Goal: Entertainment & Leisure: Consume media (video, audio)

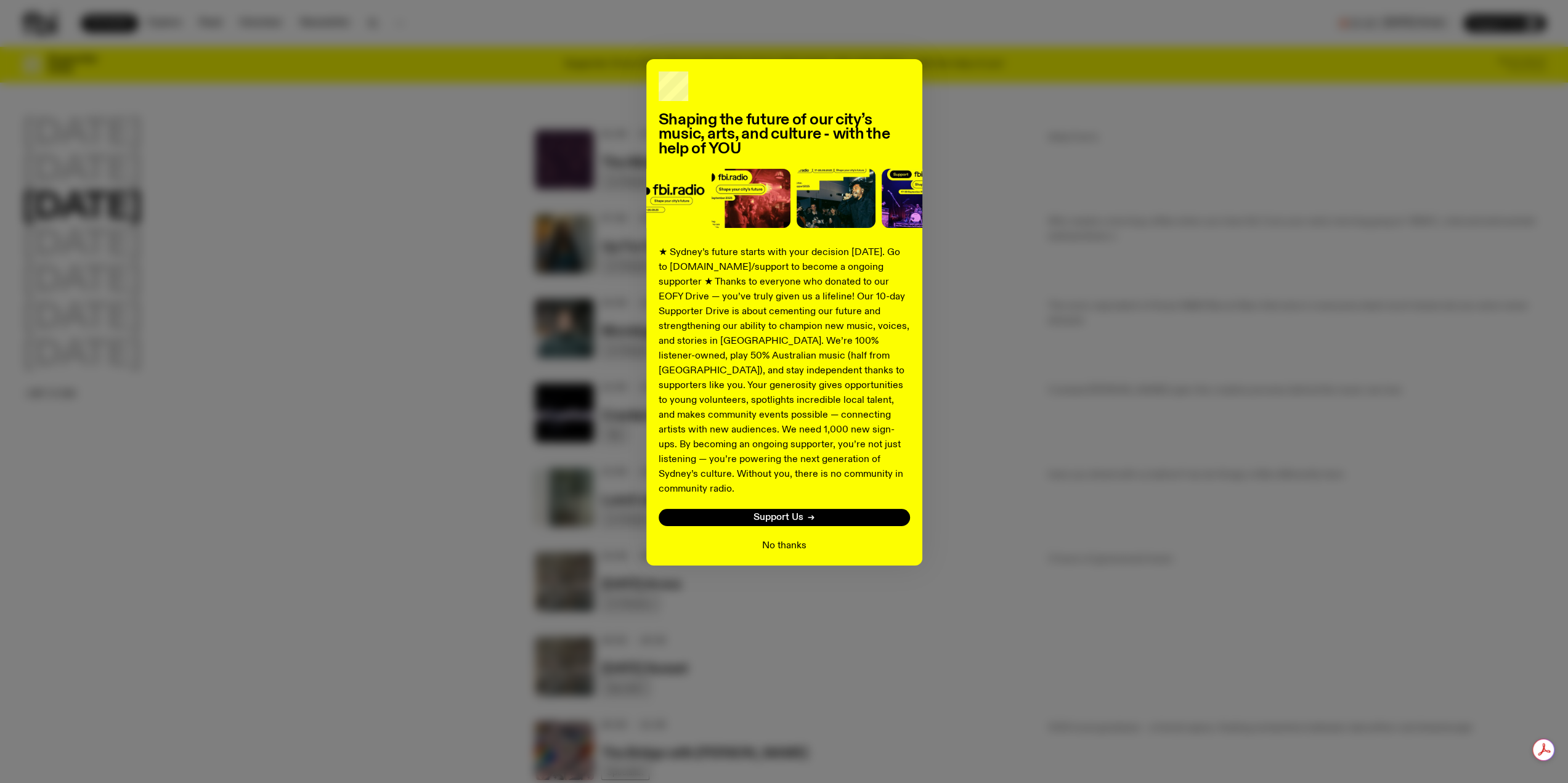
click at [785, 538] on button "No thanks" at bounding box center [784, 545] width 44 height 14
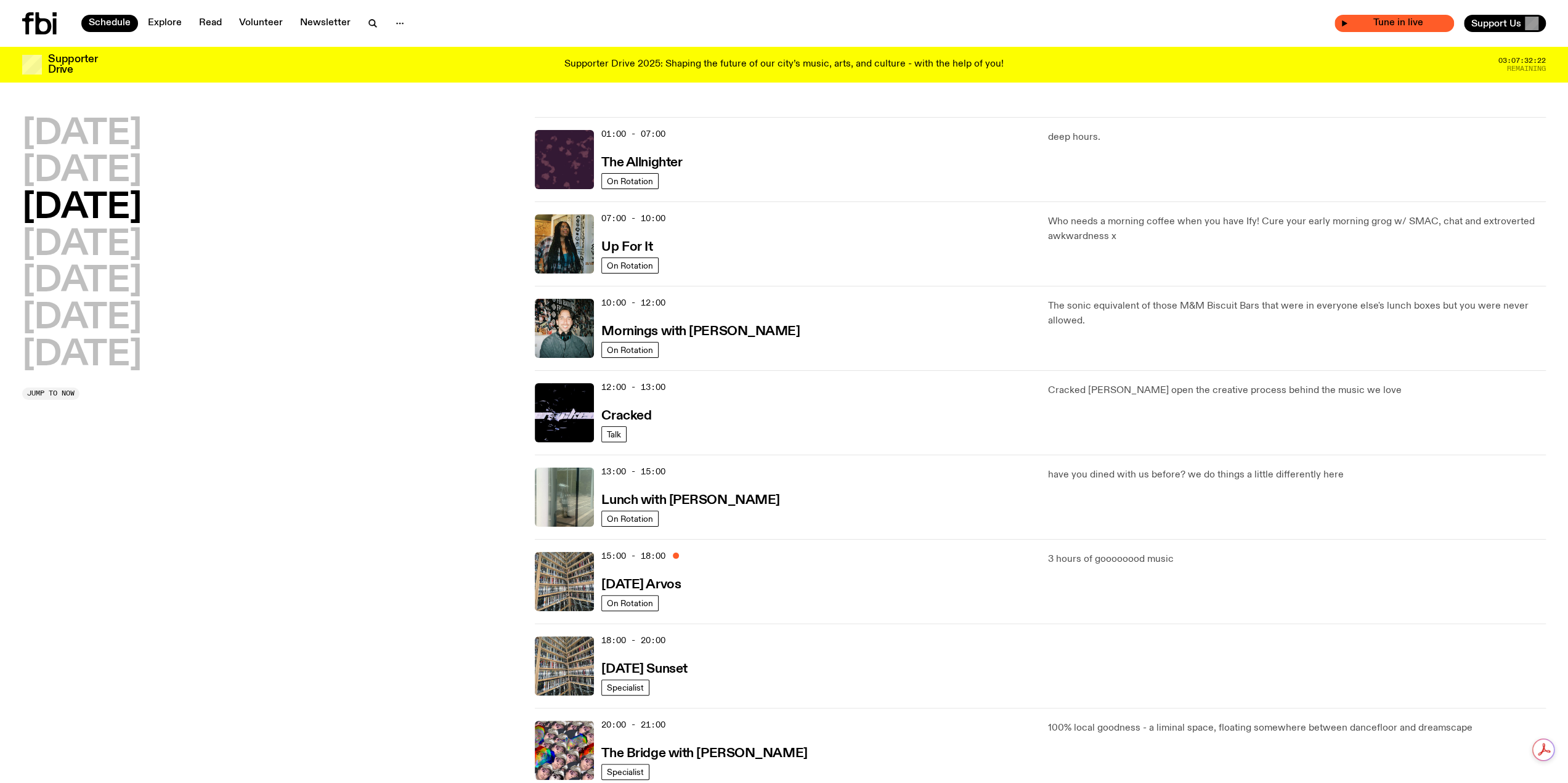
click at [1373, 23] on span "Tune in live" at bounding box center [1398, 23] width 100 height 9
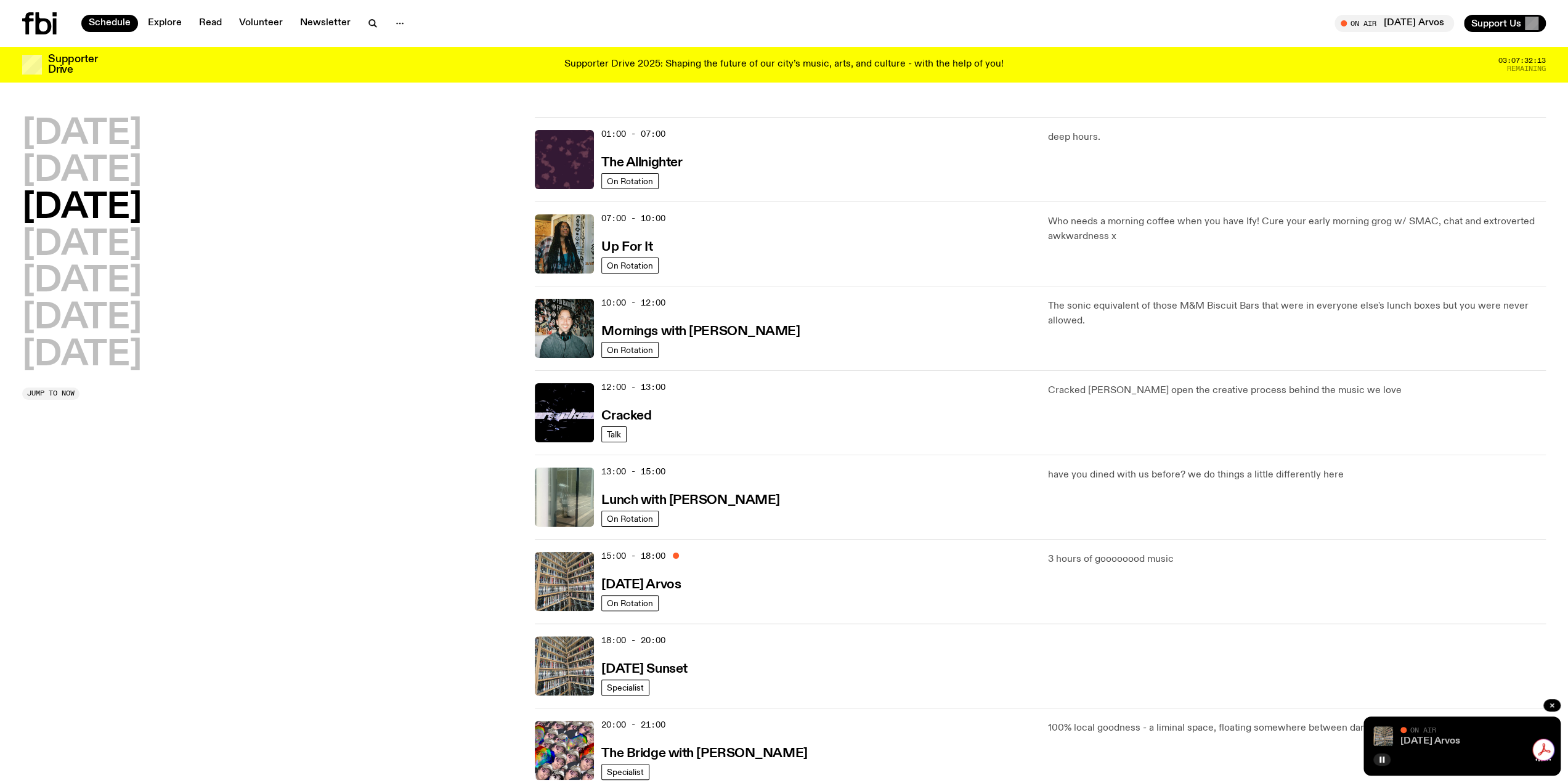
click at [1454, 738] on link "[DATE] Arvos" at bounding box center [1430, 741] width 60 height 10
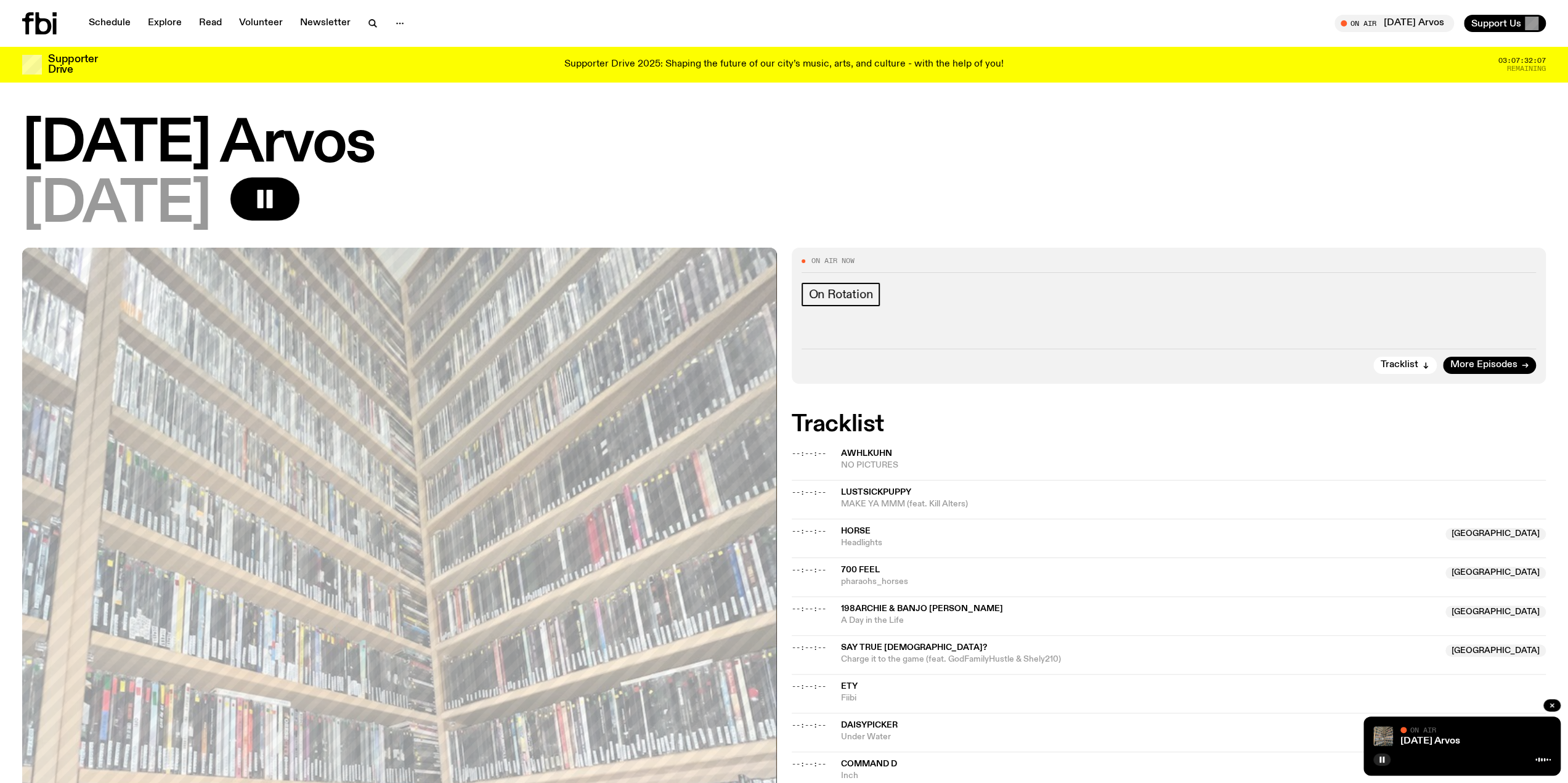
drag, startPoint x: 1513, startPoint y: 729, endPoint x: 1399, endPoint y: 738, distance: 114.4
click at [1401, 738] on div "[DATE] Arvos On Air" at bounding box center [1476, 736] width 150 height 20
click at [1380, 759] on rect "button" at bounding box center [1380, 759] width 2 height 6
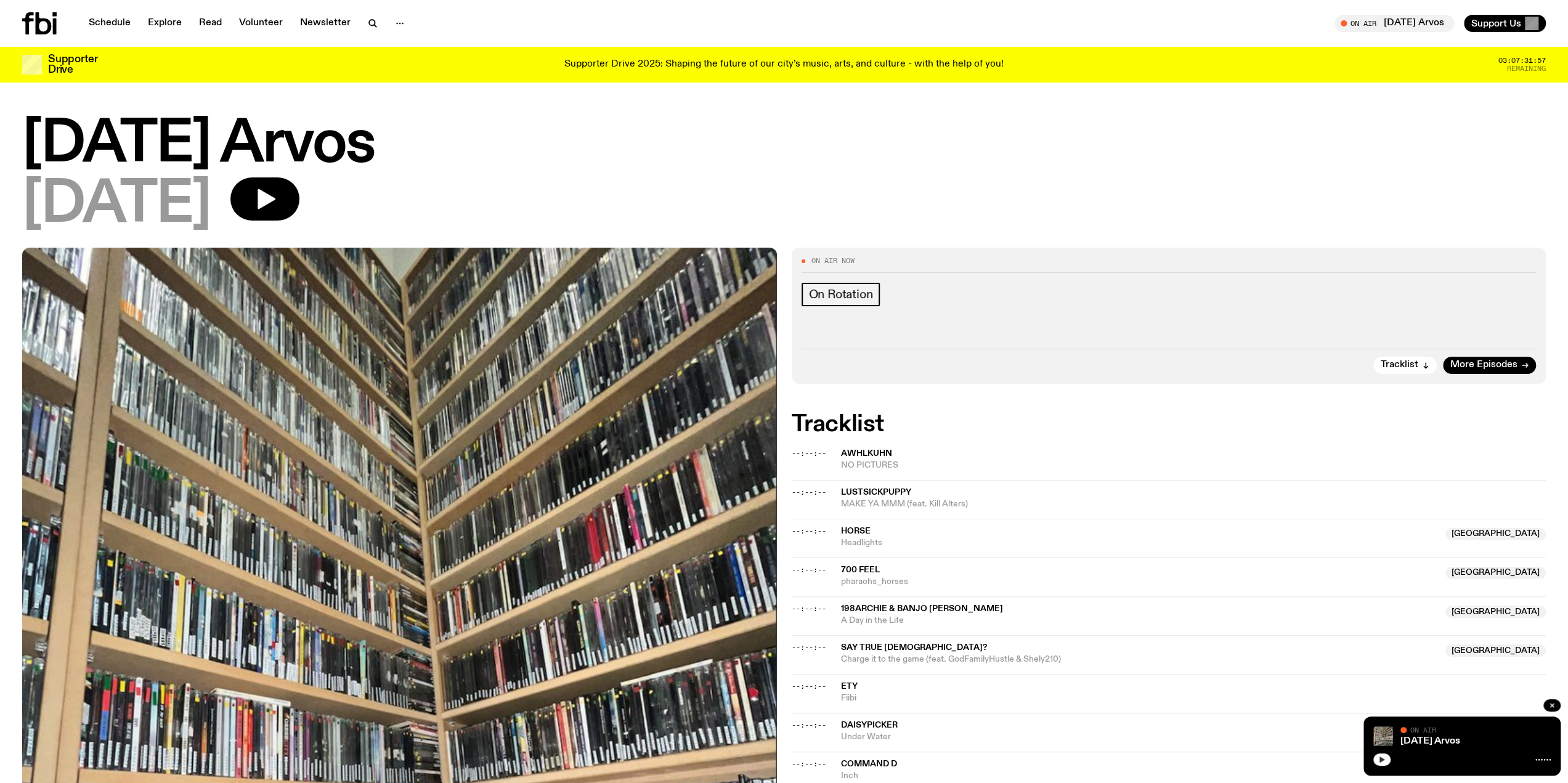
click at [864, 533] on span "horse" at bounding box center [856, 530] width 30 height 9
click at [829, 491] on div "--:--:--" at bounding box center [816, 492] width 49 height 7
click at [402, 23] on circle "button" at bounding box center [402, 24] width 2 height 2
click at [109, 21] on link "Schedule" at bounding box center [110, 23] width 57 height 17
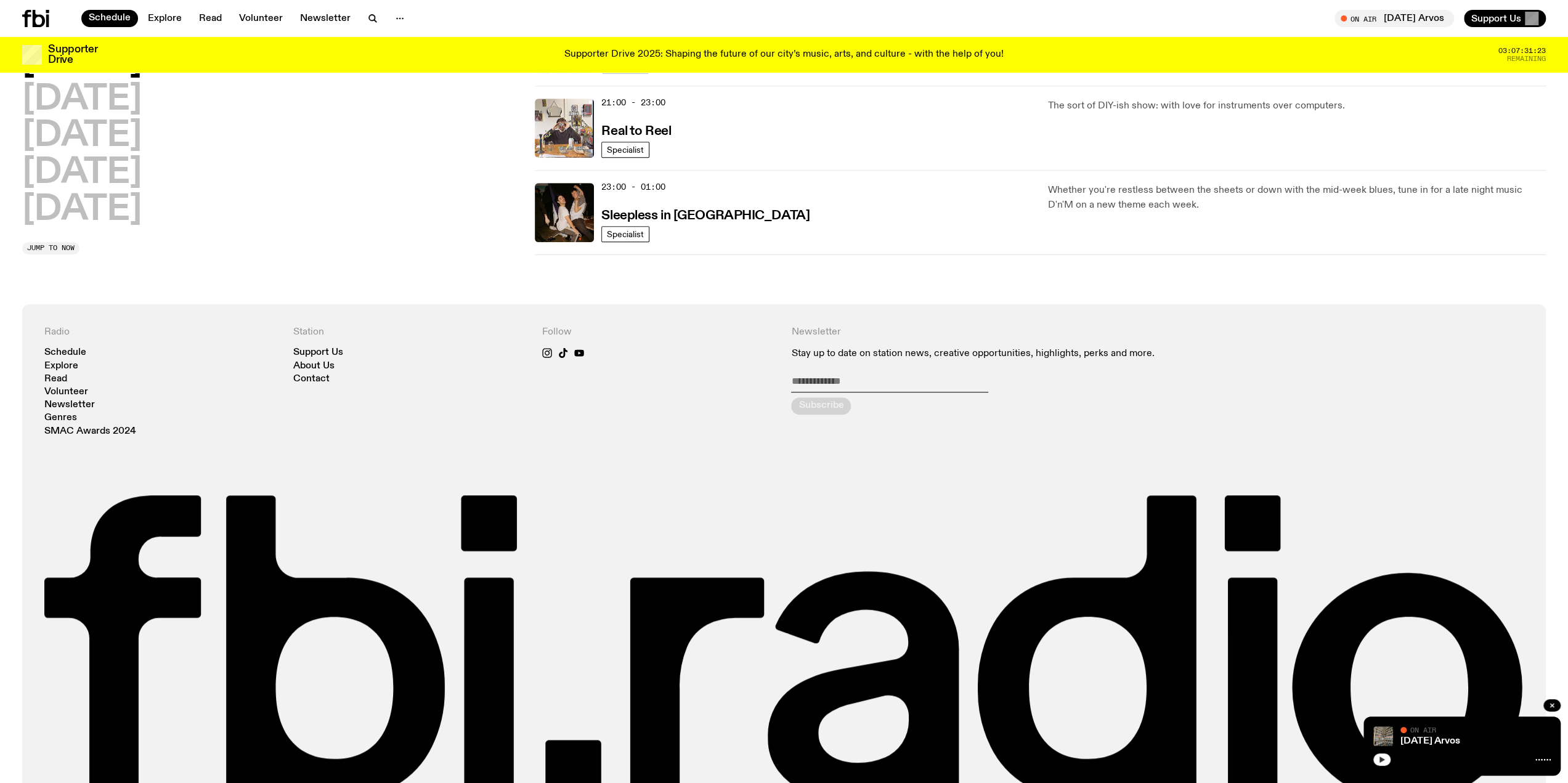
scroll to position [786, 0]
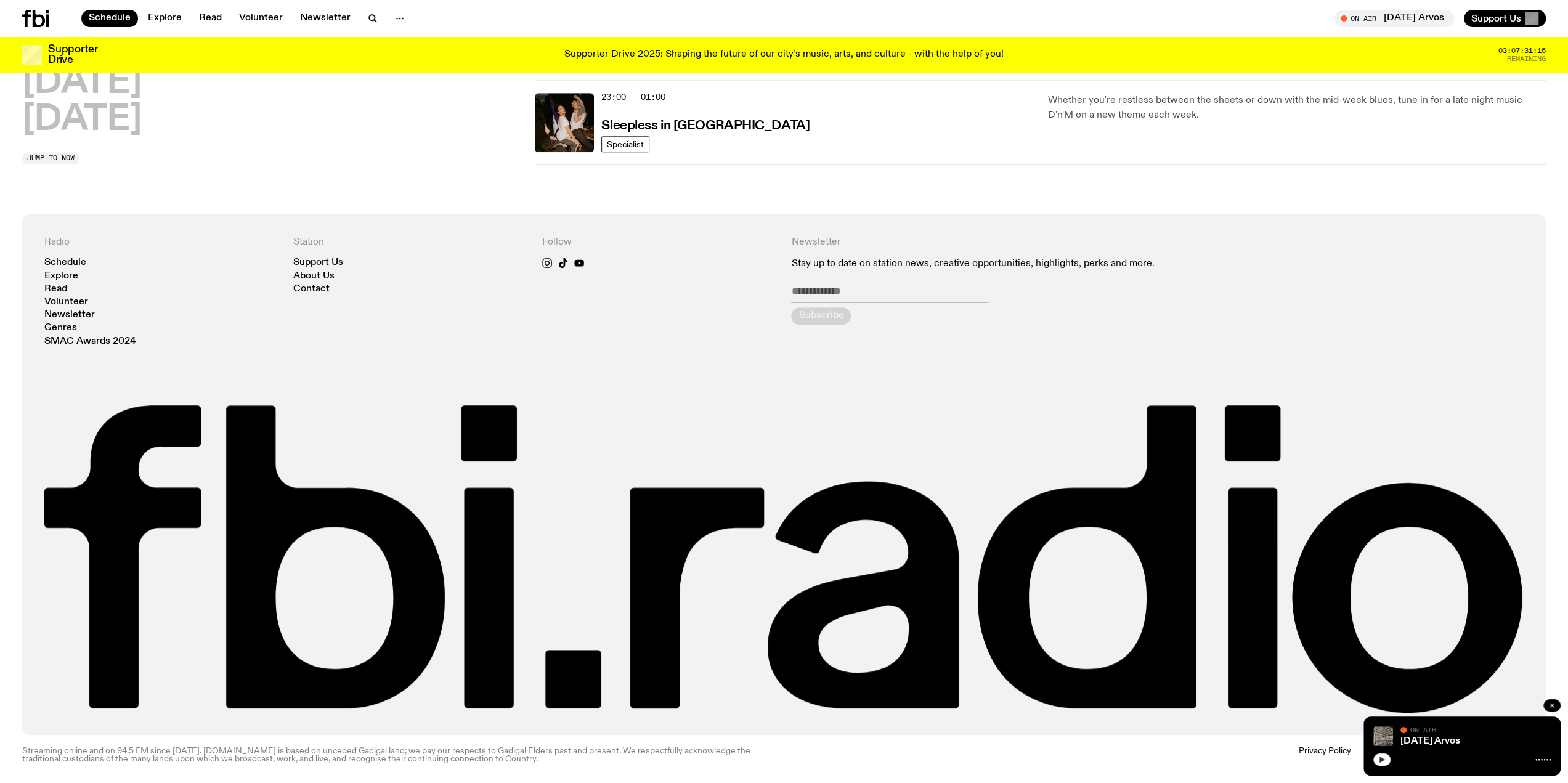
click at [1549, 705] on icon "button" at bounding box center [1552, 705] width 7 height 7
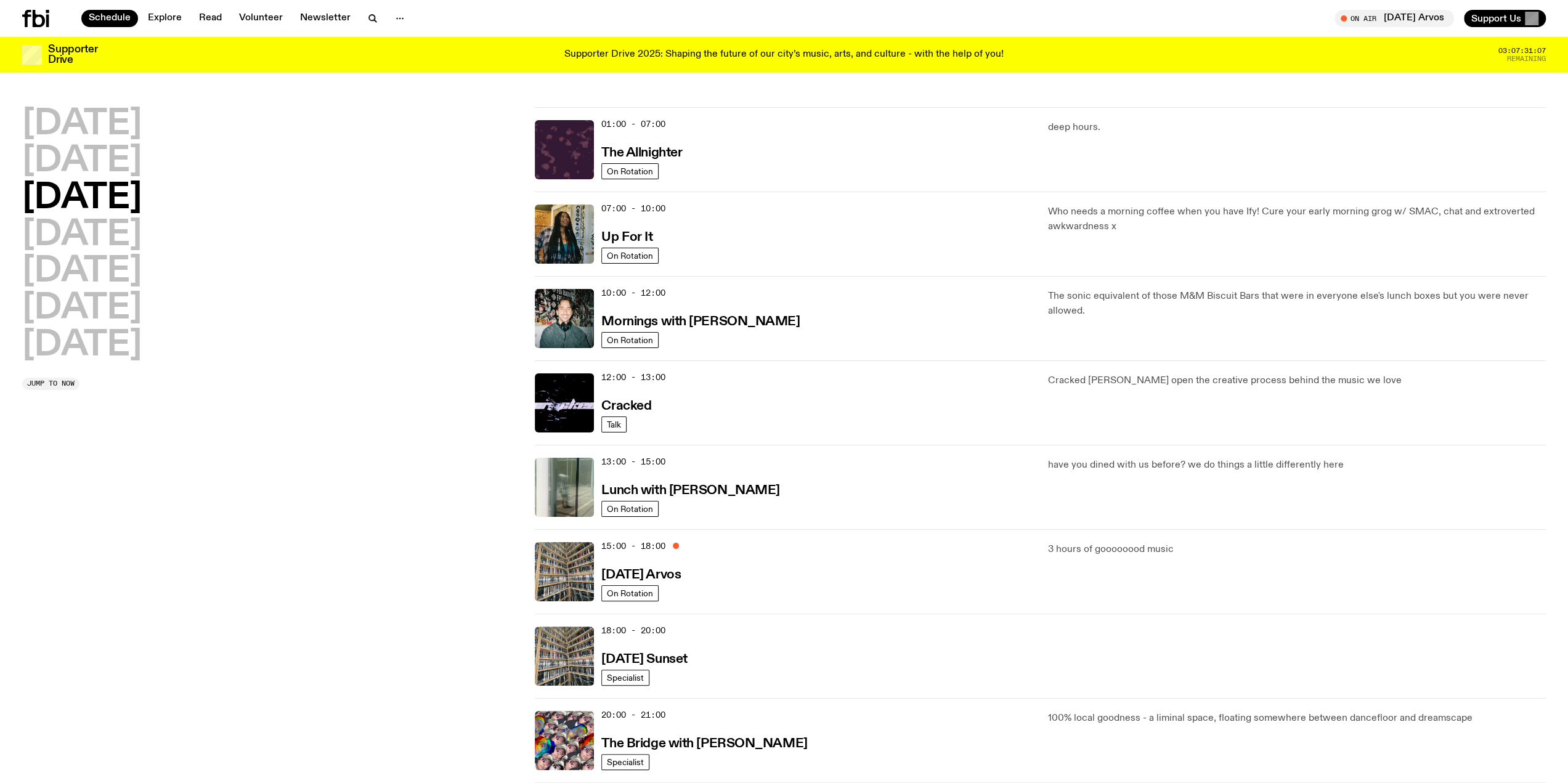
scroll to position [0, 0]
